Goal: Find contact information: Find contact information

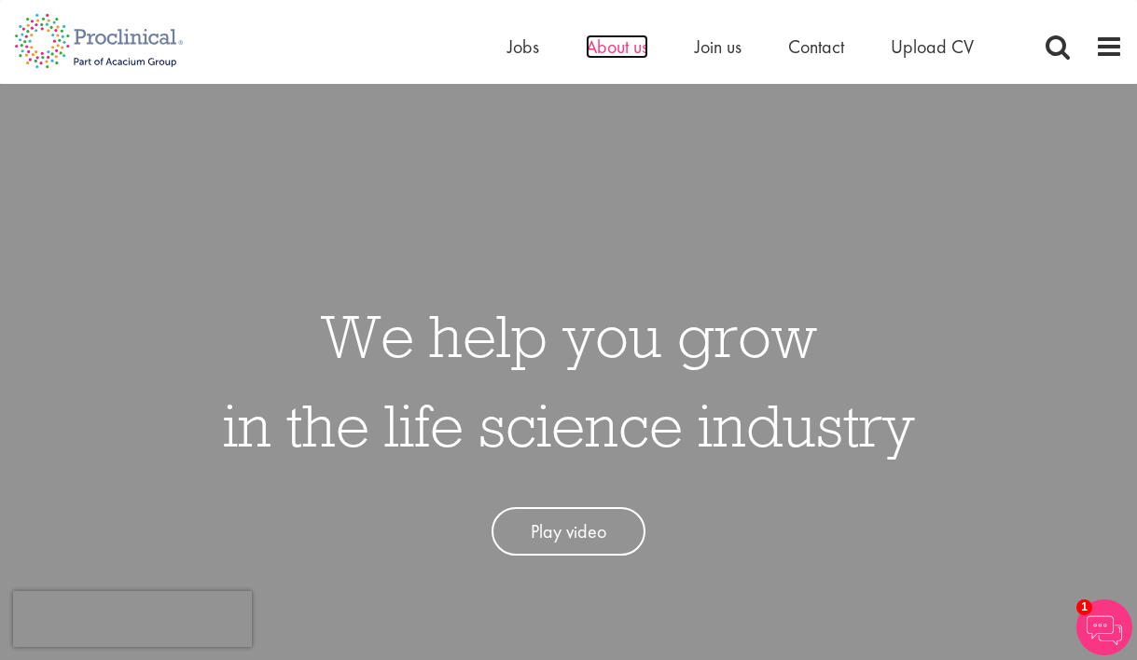
click at [619, 49] on span "About us" at bounding box center [617, 47] width 63 height 24
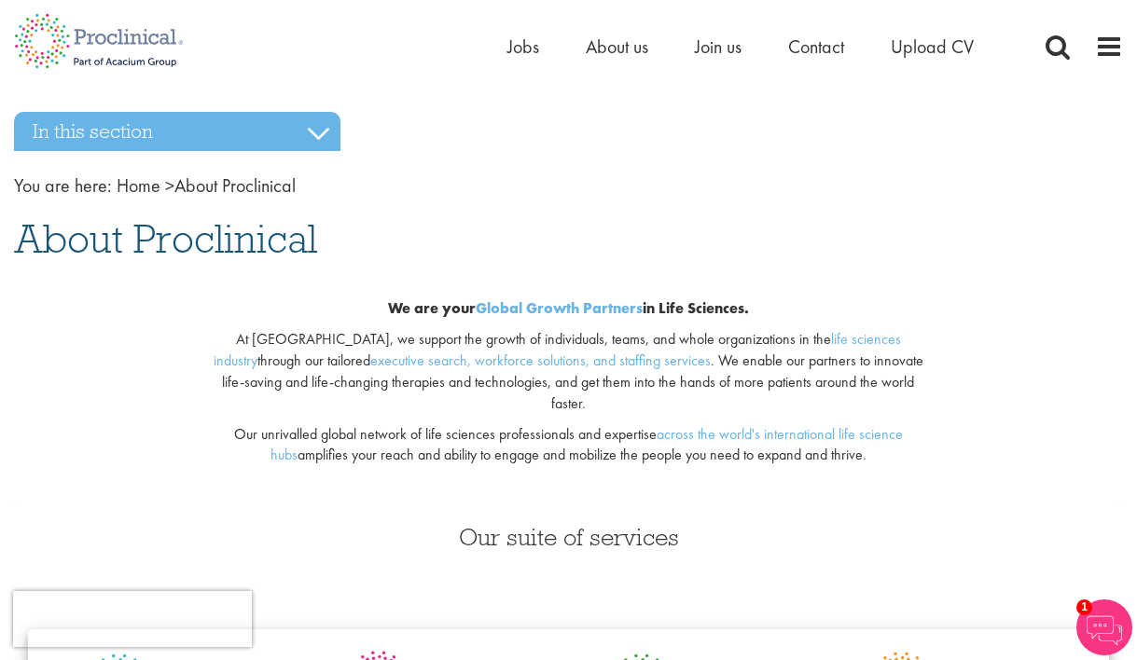
click at [852, 48] on ul "Home Jobs About us Join us Contact Upload CV" at bounding box center [763, 47] width 513 height 28
click at [824, 49] on span "Contact" at bounding box center [816, 47] width 56 height 24
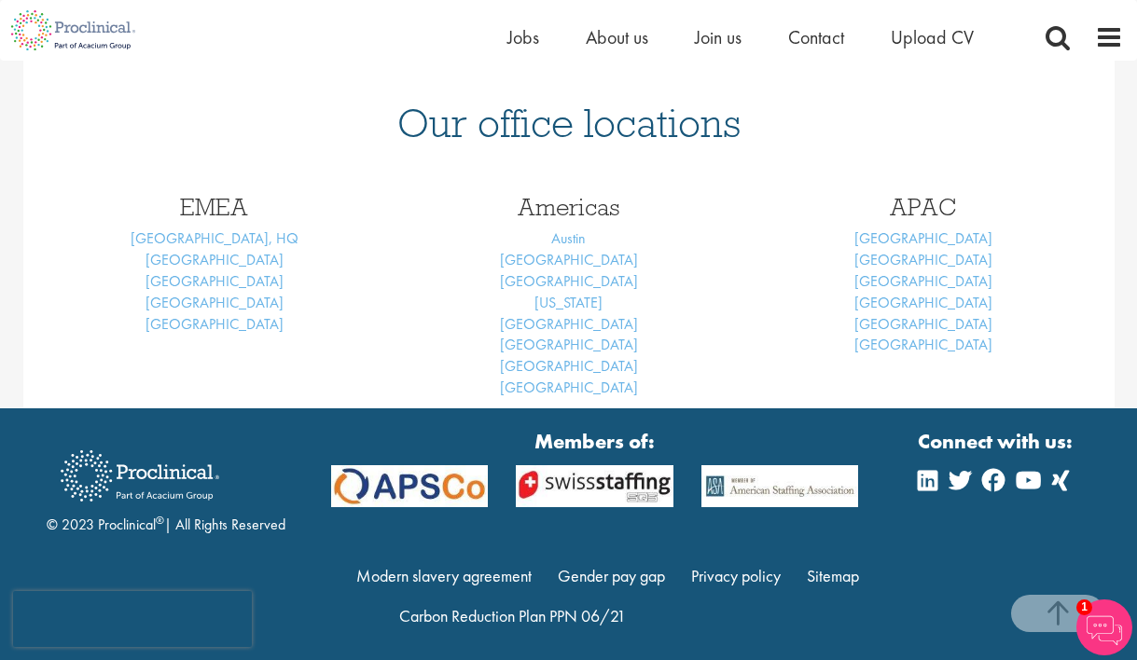
scroll to position [798, 0]
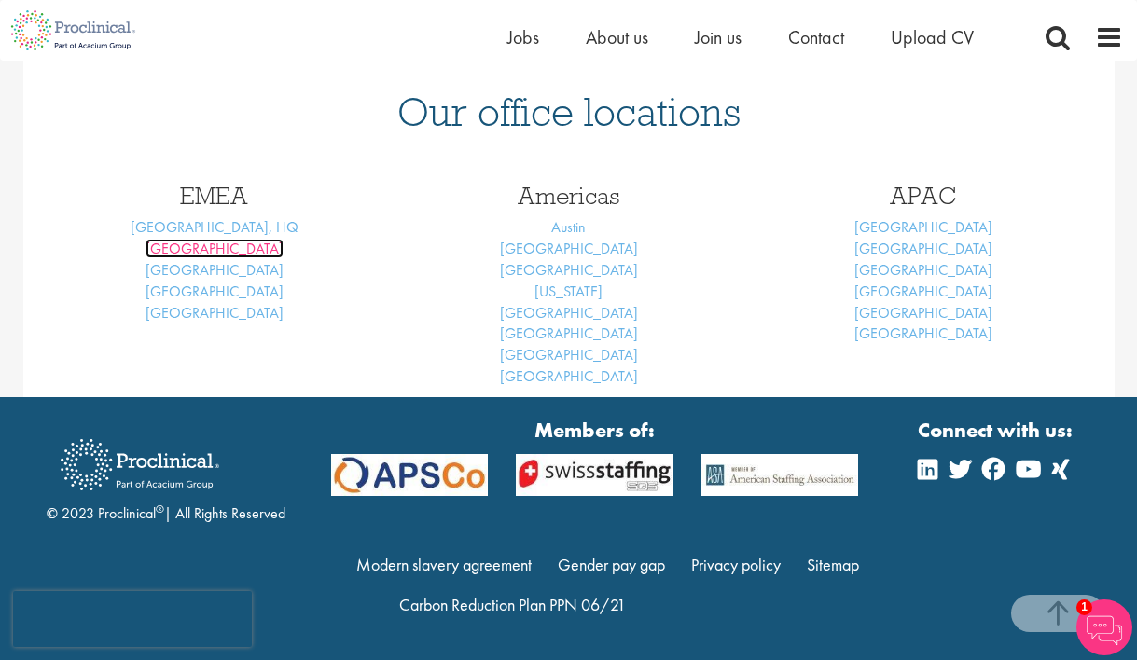
click at [210, 251] on link "Basel" at bounding box center [215, 249] width 138 height 20
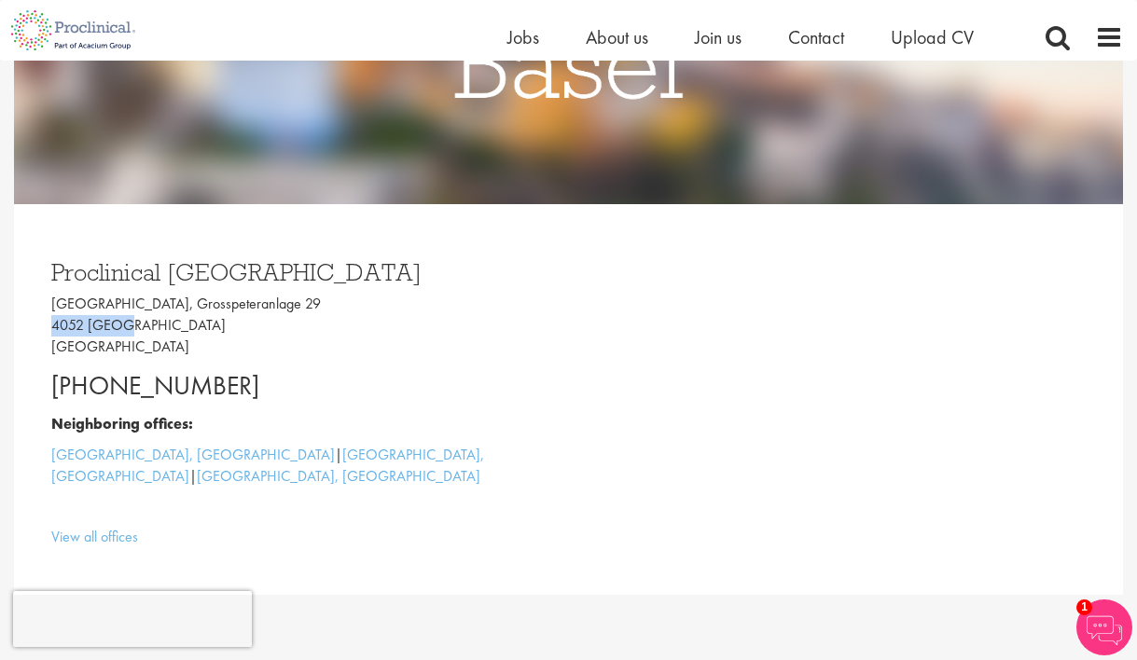
drag, startPoint x: 52, startPoint y: 327, endPoint x: 129, endPoint y: 336, distance: 77.0
click at [129, 336] on p "[GEOGRAPHIC_DATA], [STREET_ADDRESS]" at bounding box center [303, 326] width 504 height 64
copy p "4052 [GEOGRAPHIC_DATA]"
